Goal: Find specific page/section: Find specific page/section

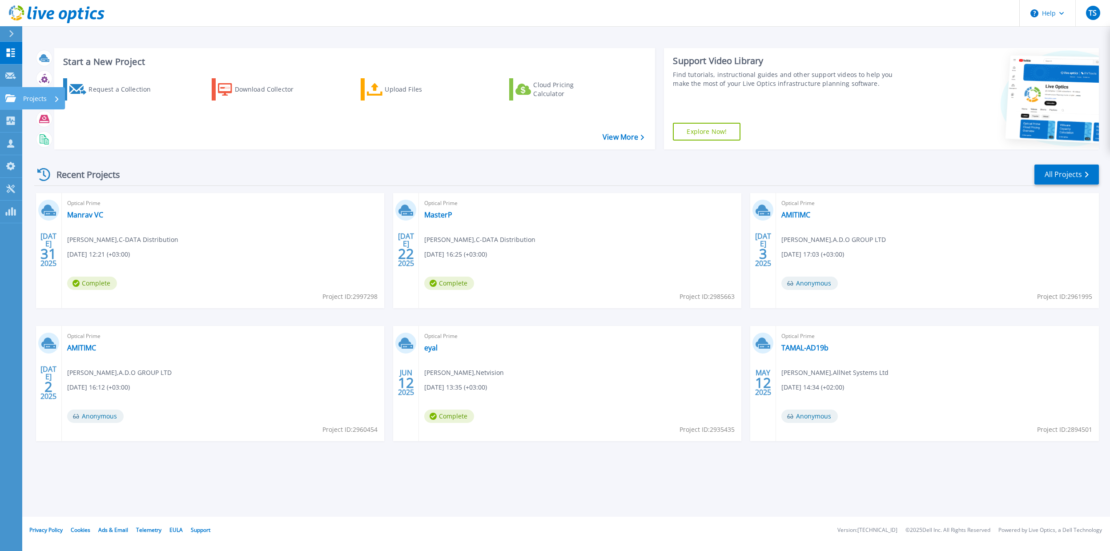
click at [11, 89] on link "Projects Projects" at bounding box center [11, 98] width 22 height 23
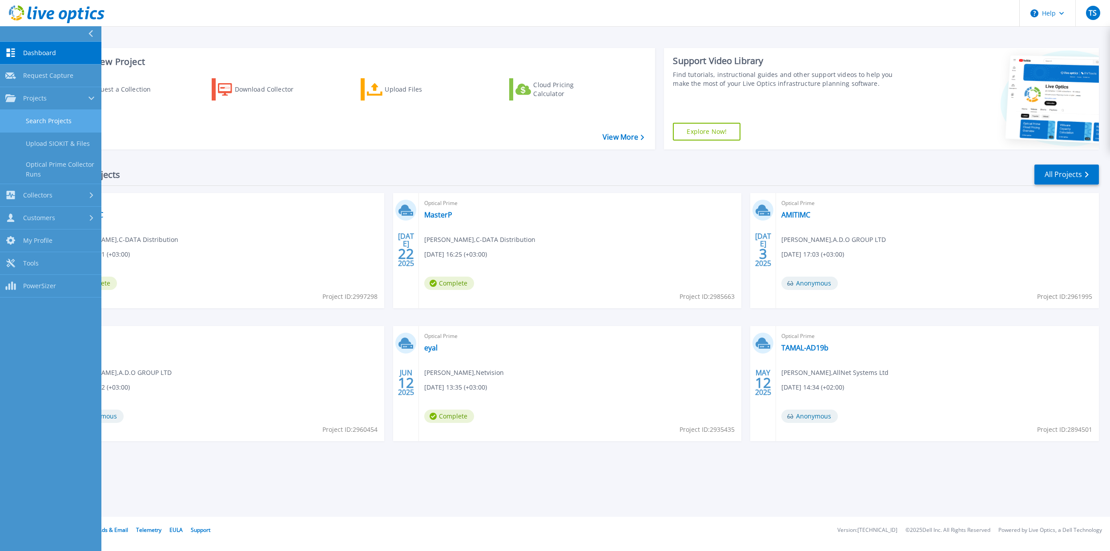
click at [40, 121] on link "Search Projects" at bounding box center [50, 121] width 101 height 23
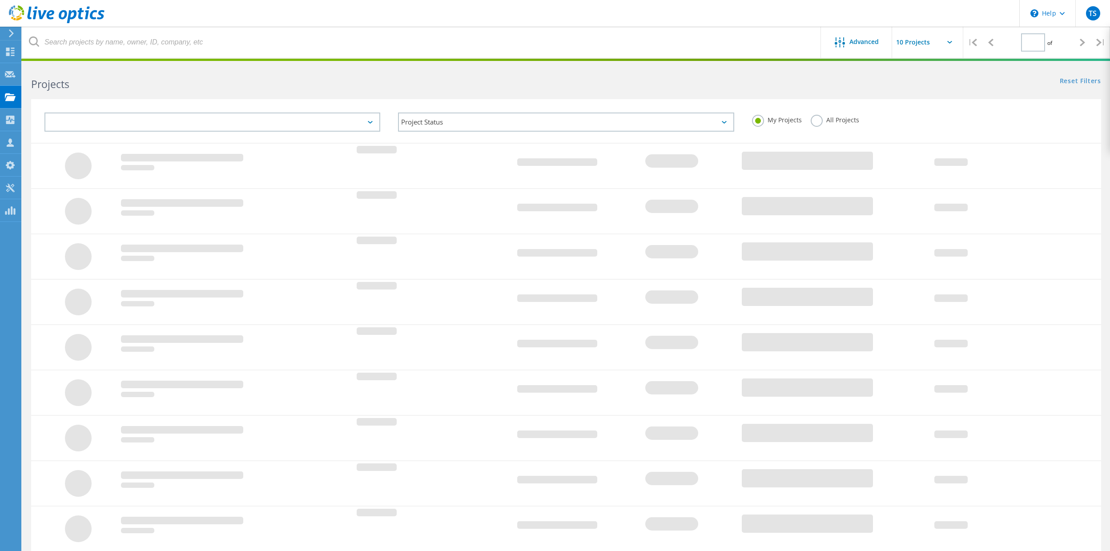
type input "1"
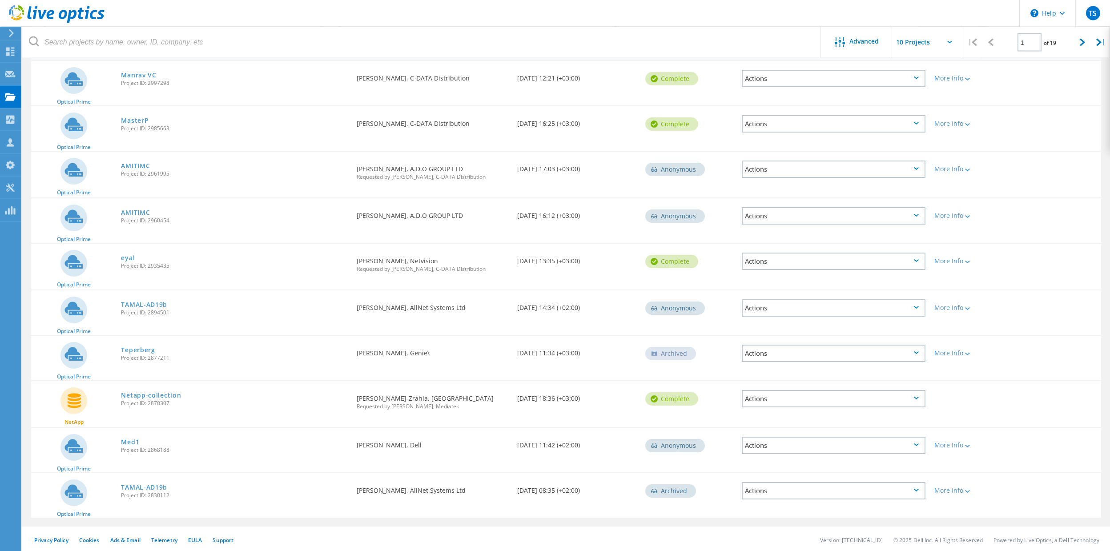
scroll to position [106, 0]
click at [127, 438] on link "Med1" at bounding box center [130, 440] width 18 height 6
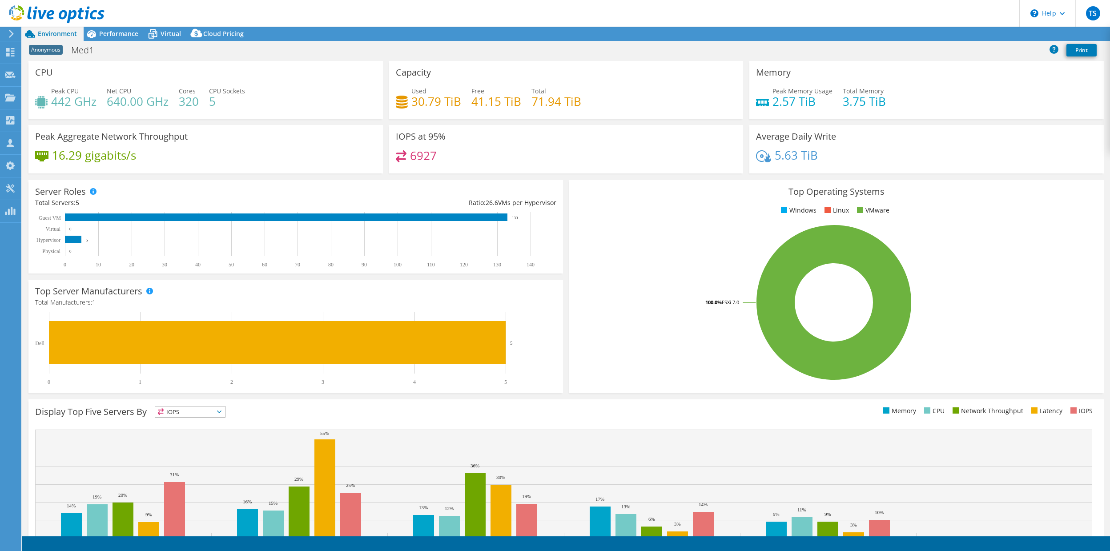
select select "USD"
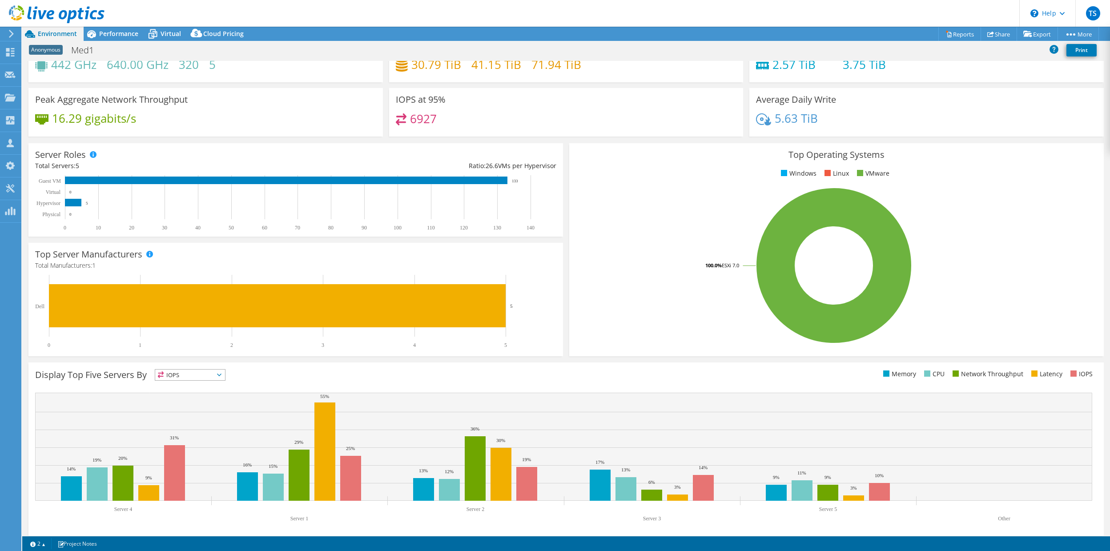
scroll to position [43, 0]
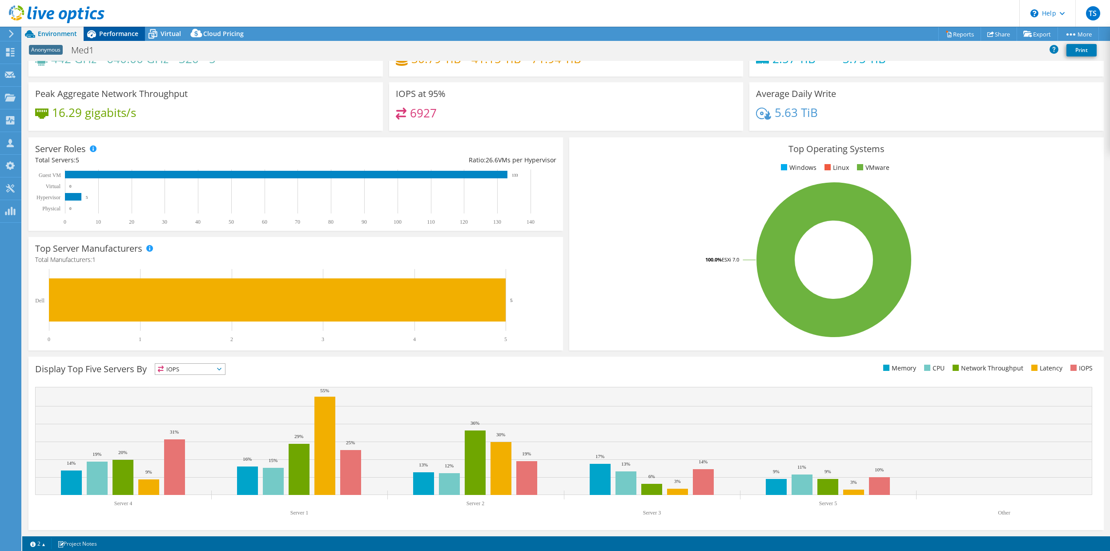
click at [110, 37] on span "Performance" at bounding box center [118, 33] width 39 height 8
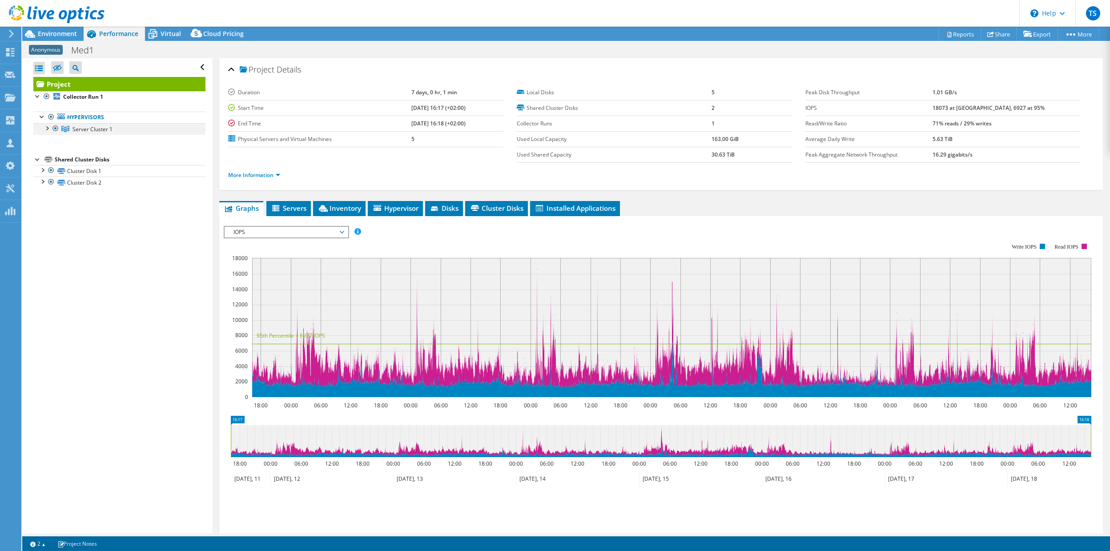
click at [48, 131] on div at bounding box center [46, 127] width 9 height 9
